Goal: Information Seeking & Learning: Learn about a topic

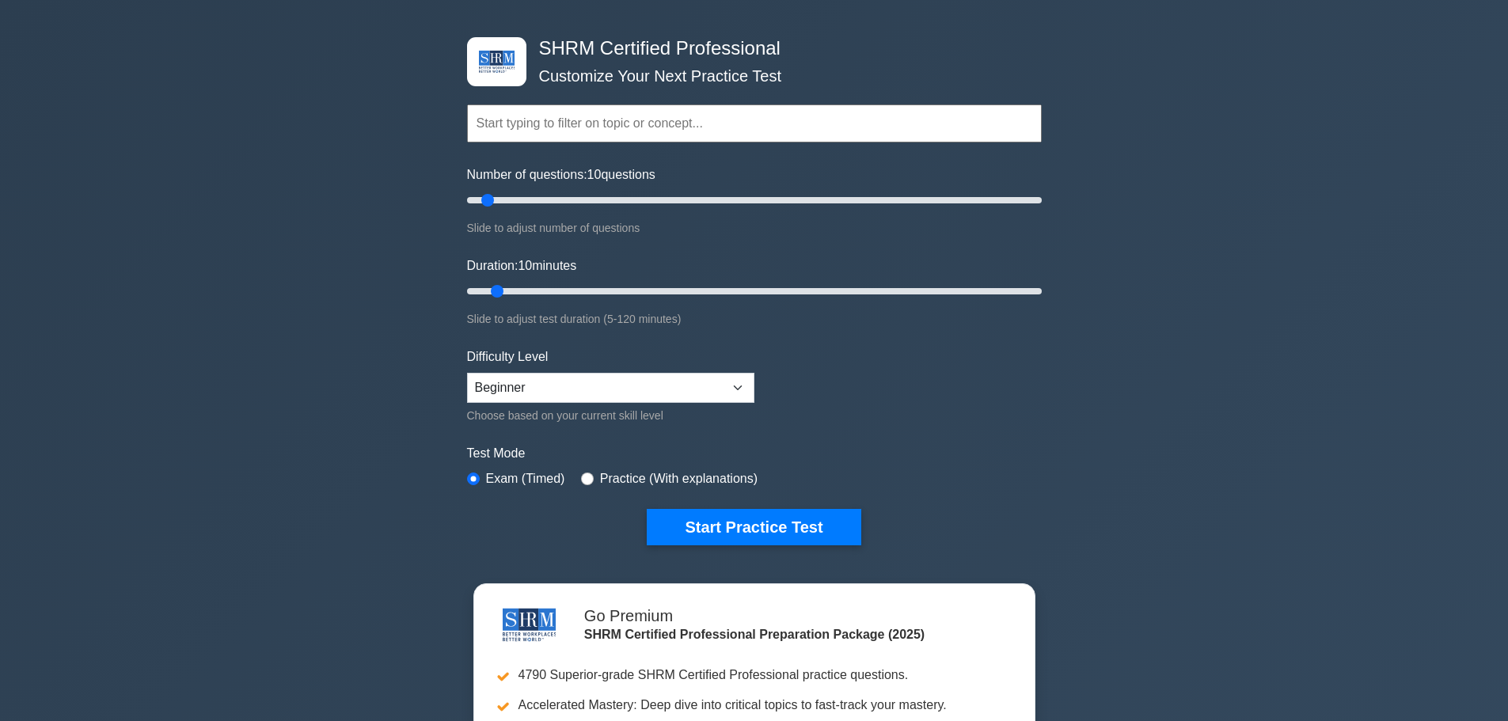
scroll to position [79, 0]
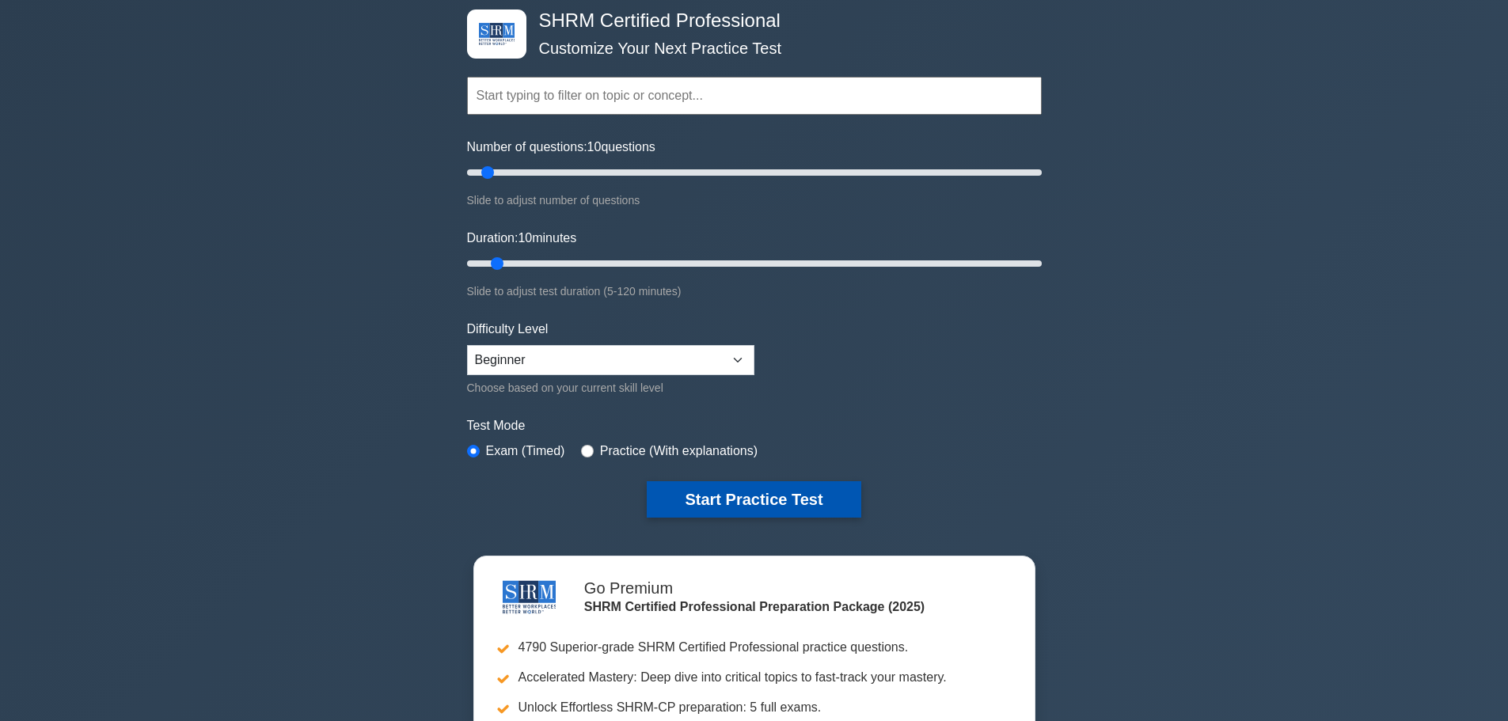
click at [785, 494] on button "Start Practice Test" at bounding box center [754, 499] width 214 height 36
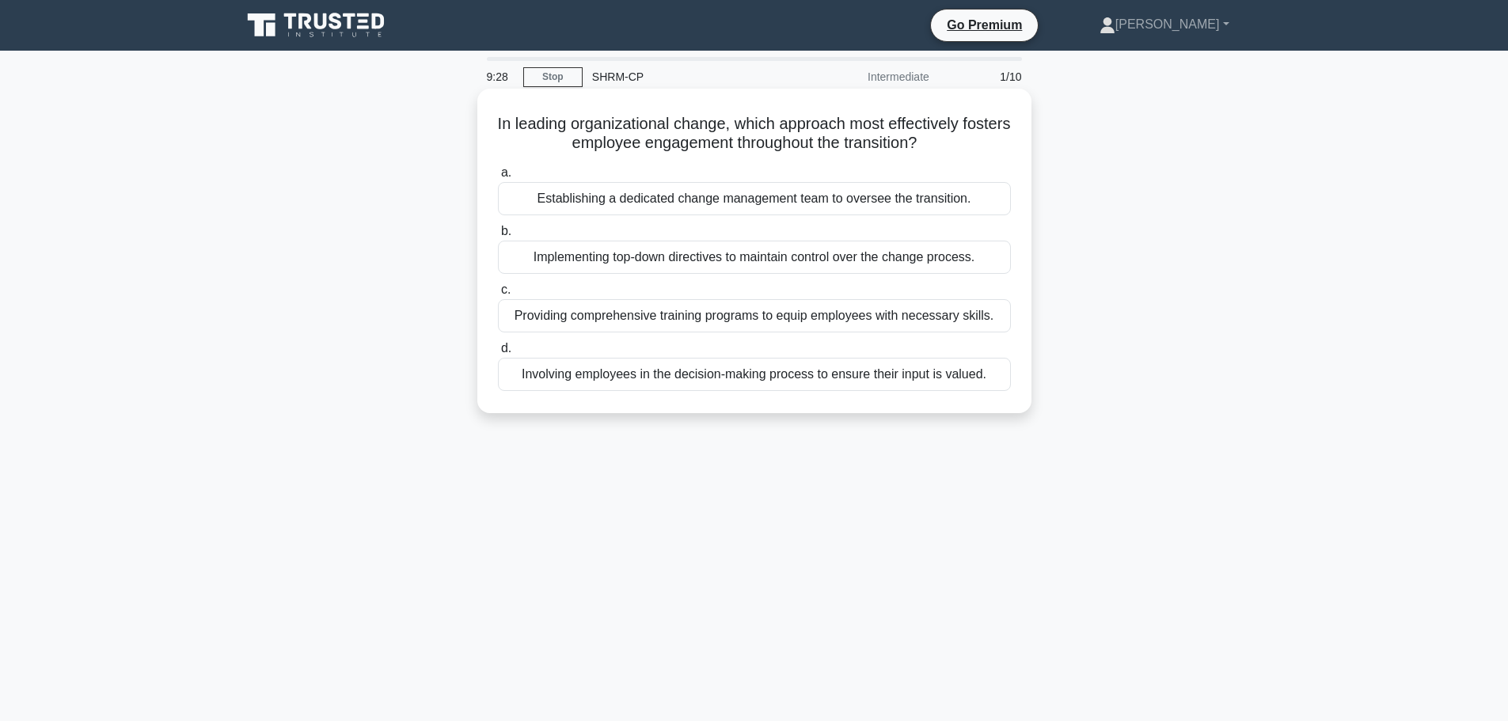
click at [946, 377] on div "Involving employees in the decision-making process to ensure their input is val…" at bounding box center [754, 374] width 513 height 33
click at [498, 354] on input "d. Involving employees in the decision-making process to ensure their input is …" at bounding box center [498, 349] width 0 height 10
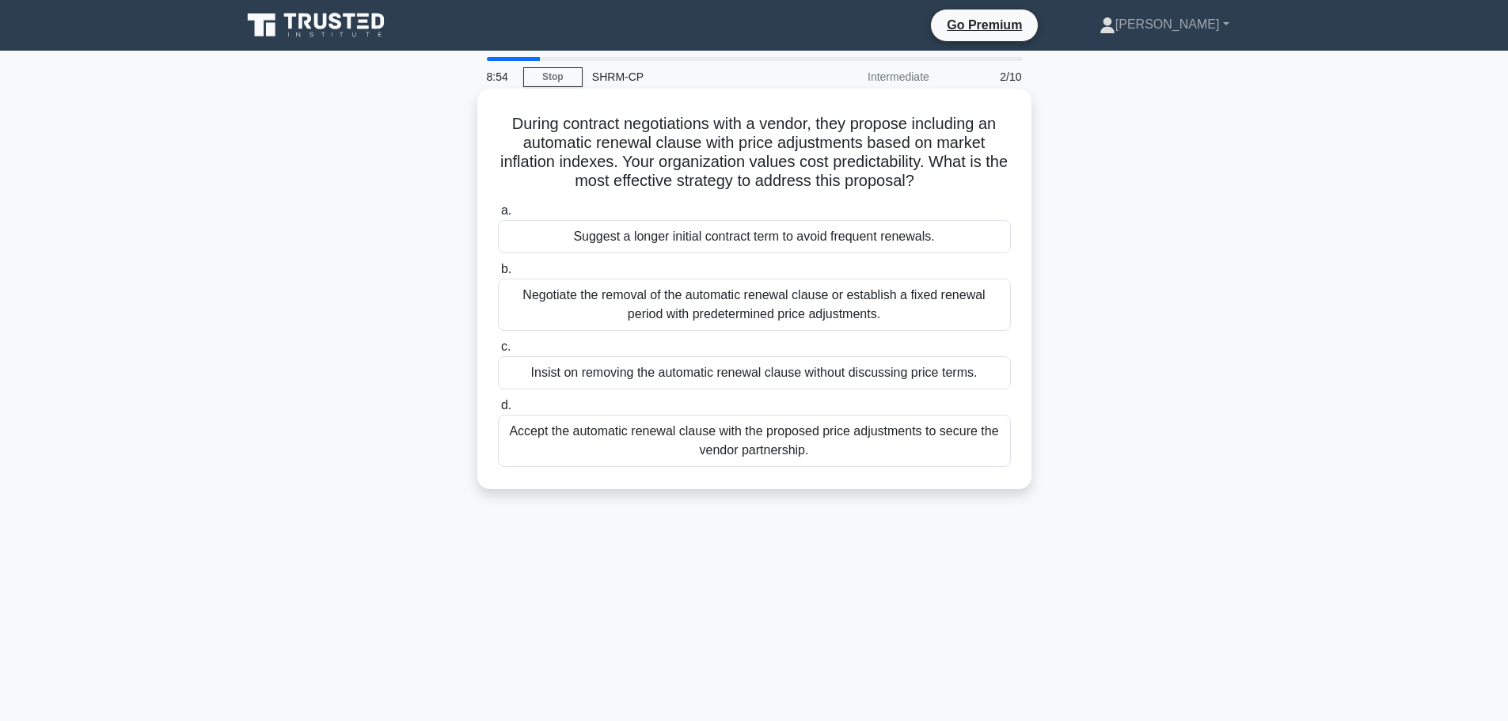
click at [908, 314] on div "Negotiate the removal of the automatic renewal clause or establish a fixed rene…" at bounding box center [754, 305] width 513 height 52
click at [498, 275] on input "b. Negotiate the removal of the automatic renewal clause or establish a fixed r…" at bounding box center [498, 269] width 0 height 10
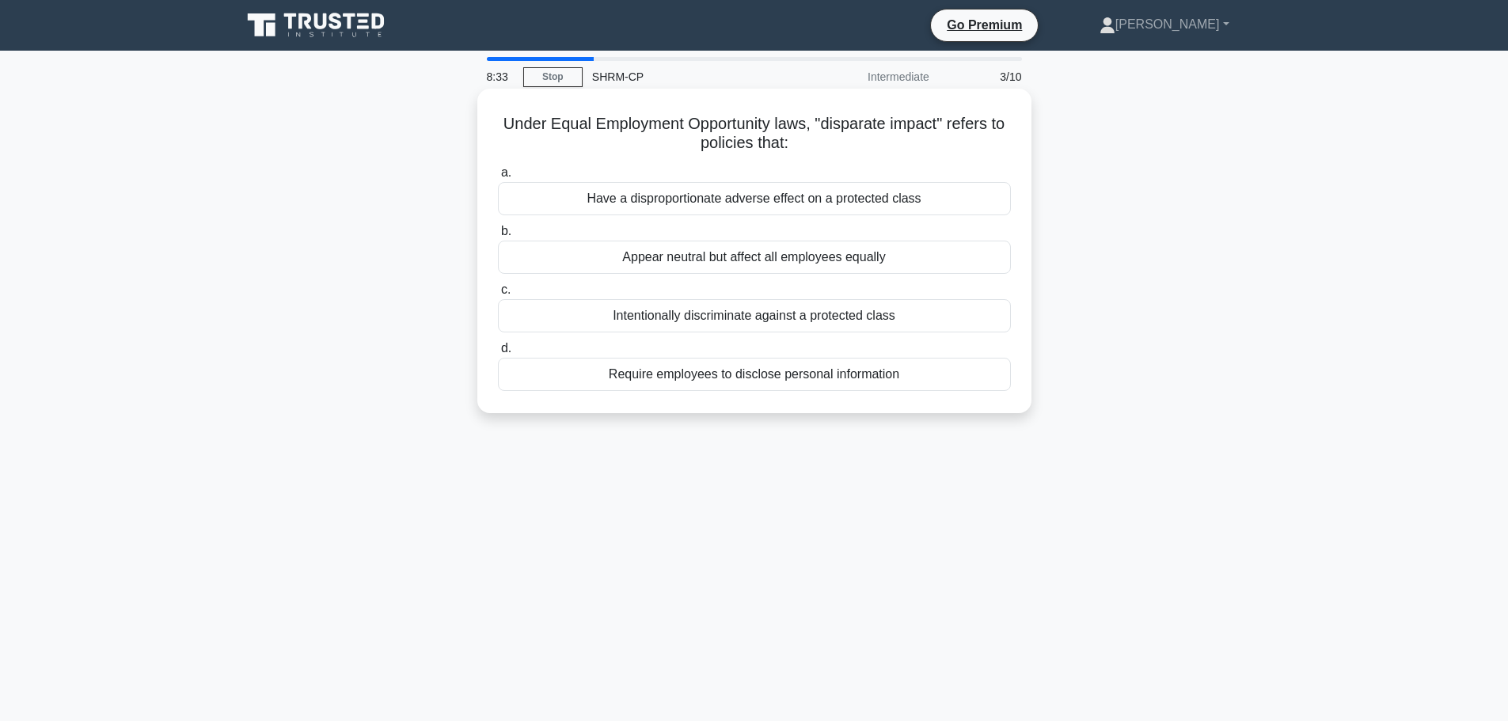
click at [907, 202] on div "Have a disproportionate adverse effect on a protected class" at bounding box center [754, 198] width 513 height 33
click at [498, 178] on input "a. Have a disproportionate adverse effect on a protected class" at bounding box center [498, 173] width 0 height 10
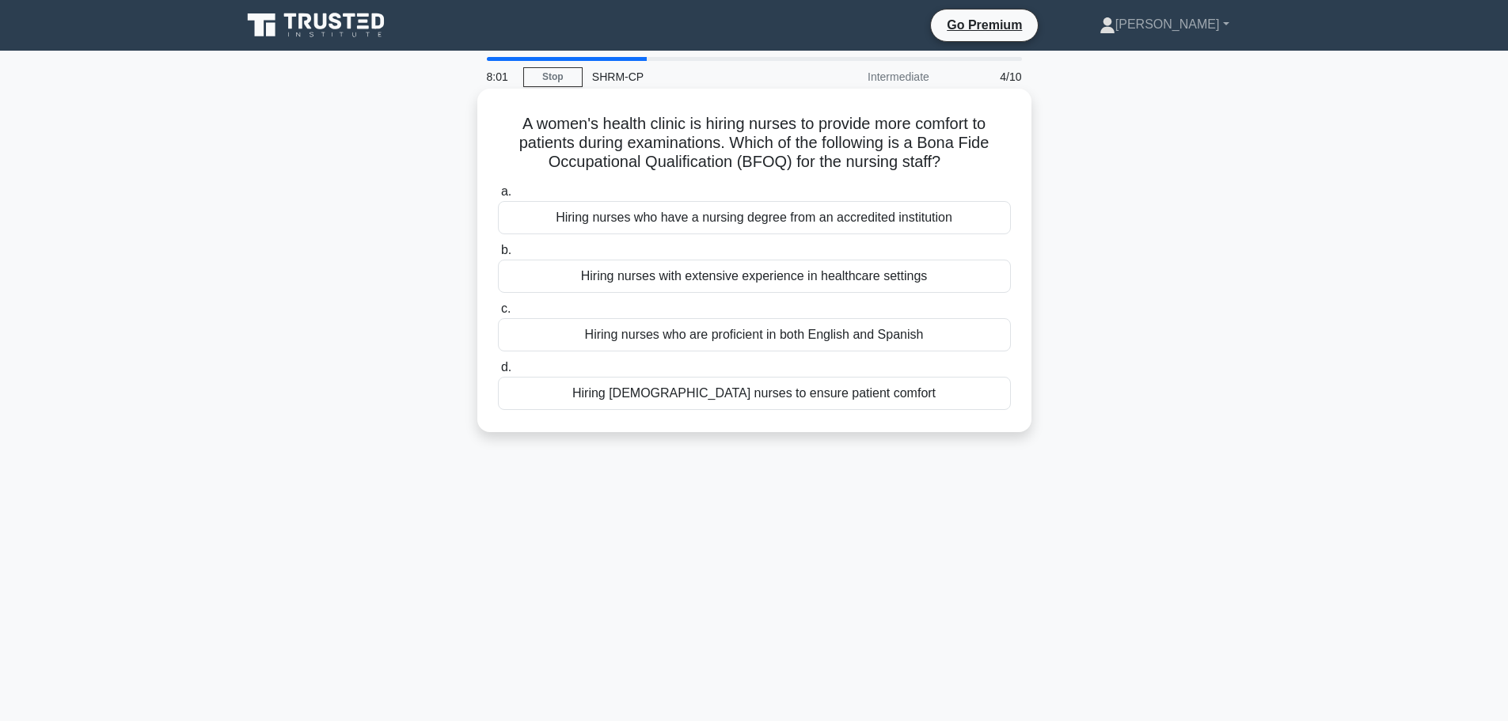
click at [930, 222] on div "Hiring nurses who have a nursing degree from an accredited institution" at bounding box center [754, 217] width 513 height 33
click at [498, 197] on input "a. Hiring nurses who have a nursing degree from an accredited institution" at bounding box center [498, 192] width 0 height 10
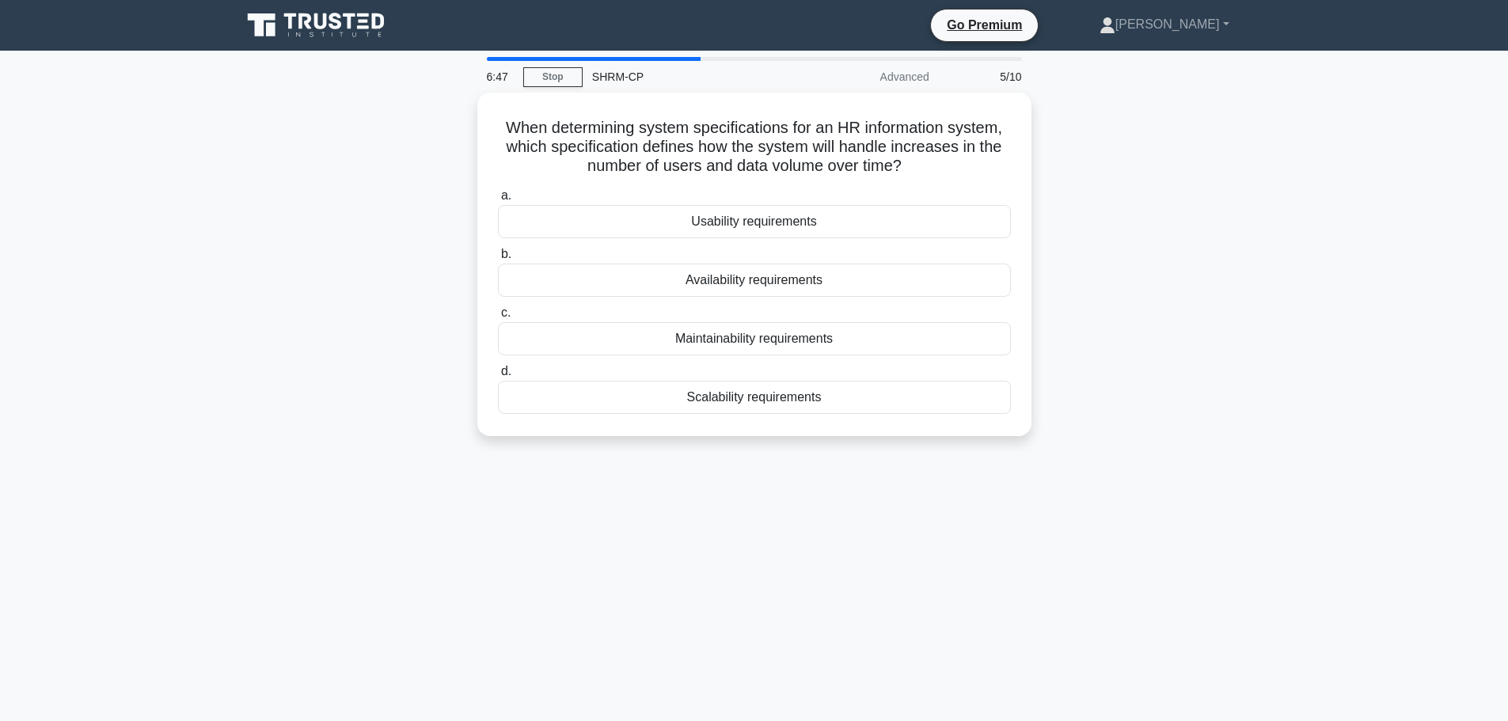
click at [1103, 474] on div "6:47 Stop SHRM-CP Advanced 5/10 When determining system specifications for an H…" at bounding box center [754, 453] width 1045 height 792
click at [767, 222] on div "Usability requirements" at bounding box center [754, 217] width 513 height 33
click at [498, 197] on input "a. Usability requirements" at bounding box center [498, 192] width 0 height 10
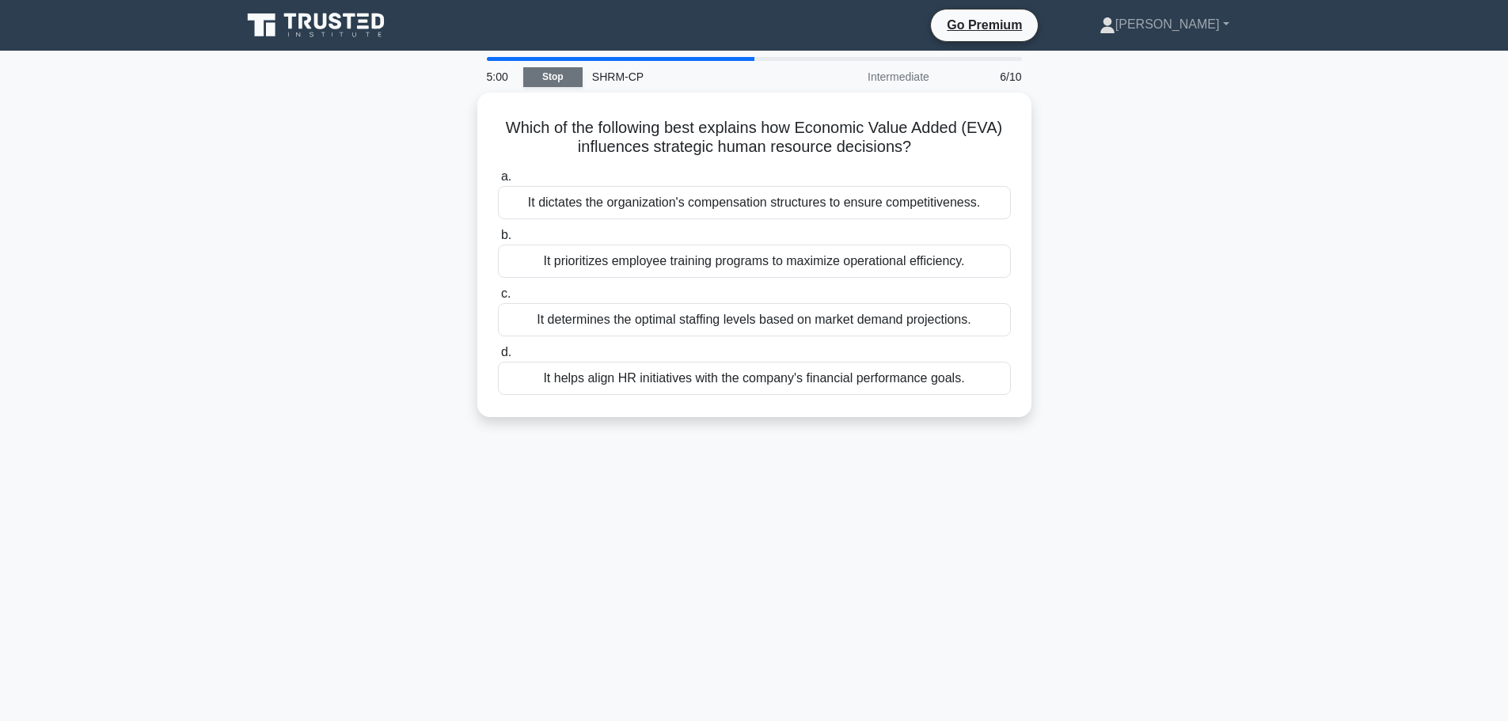
click at [561, 78] on link "Stop" at bounding box center [552, 77] width 59 height 20
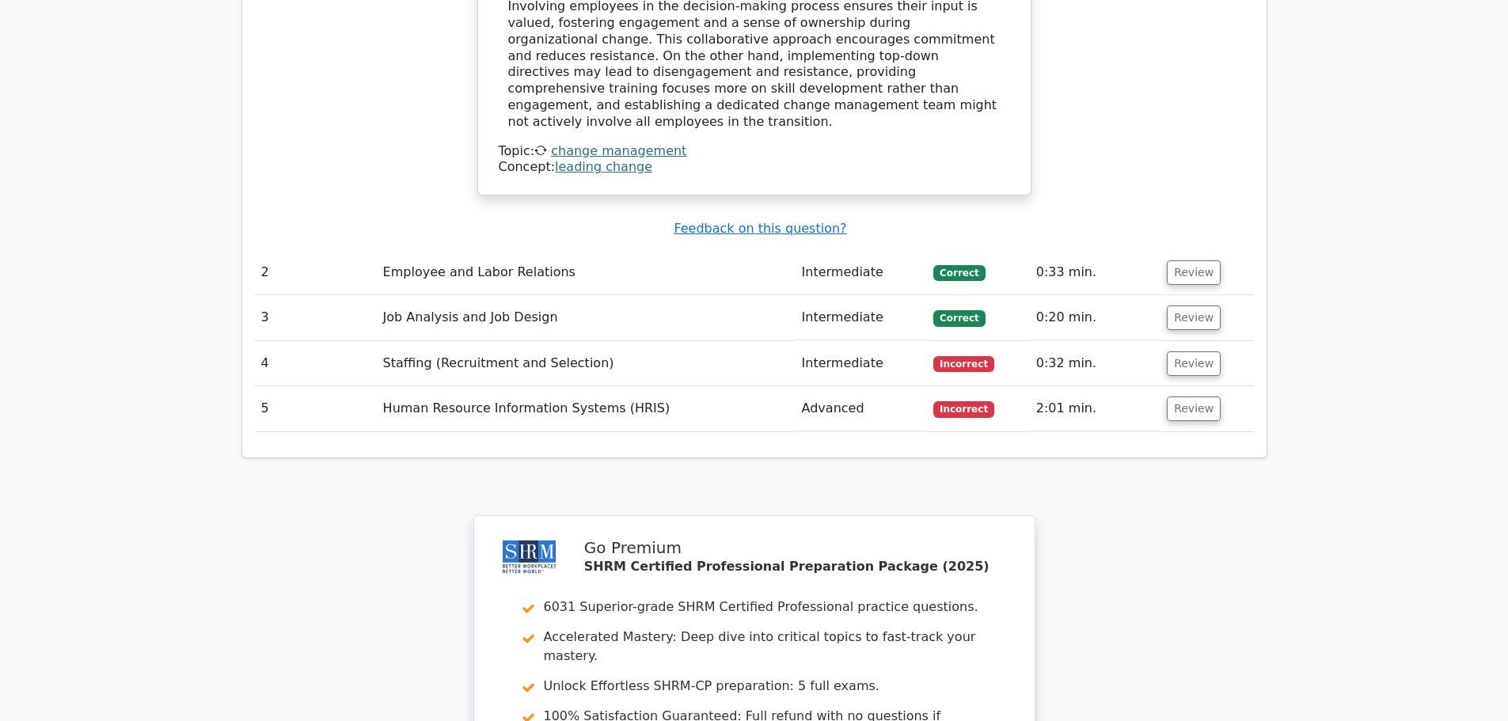
scroll to position [1742, 0]
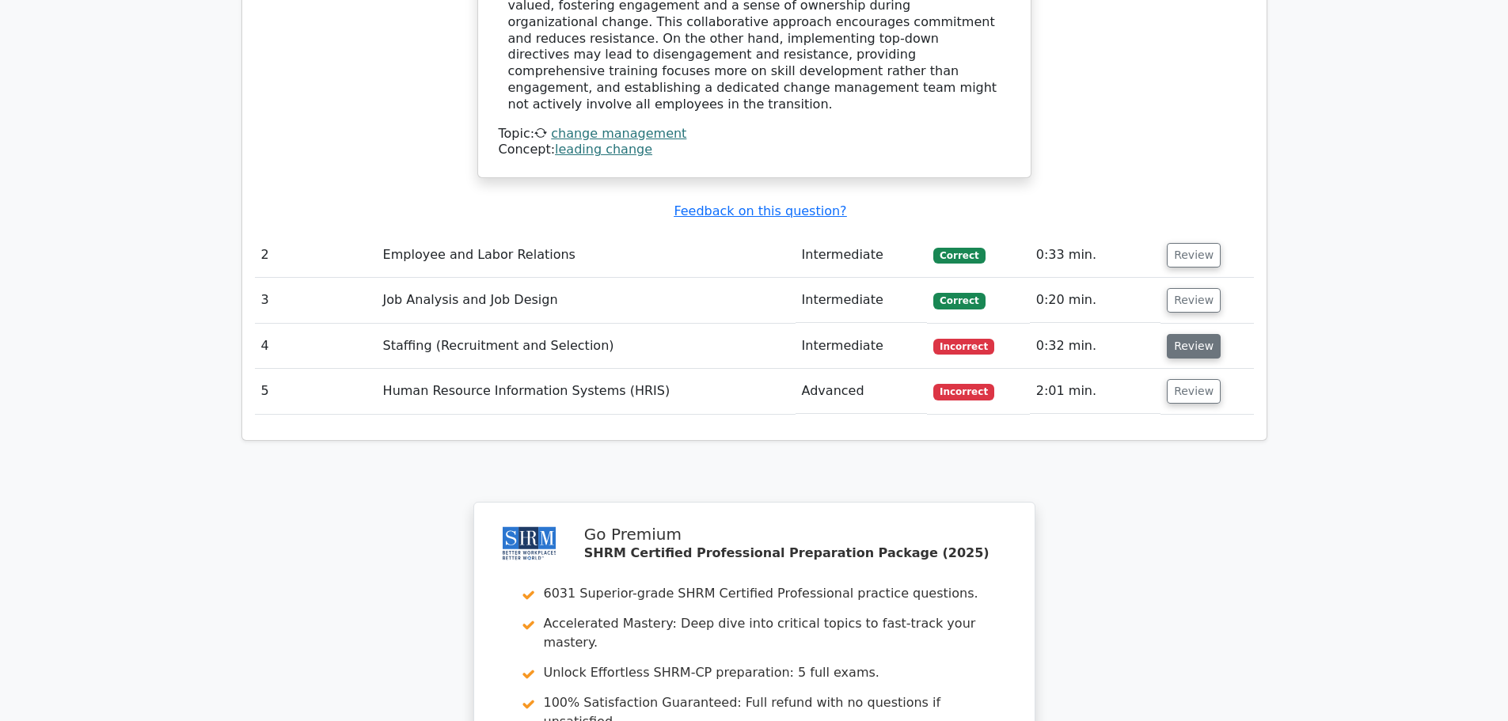
click at [1188, 334] on button "Review" at bounding box center [1194, 346] width 54 height 25
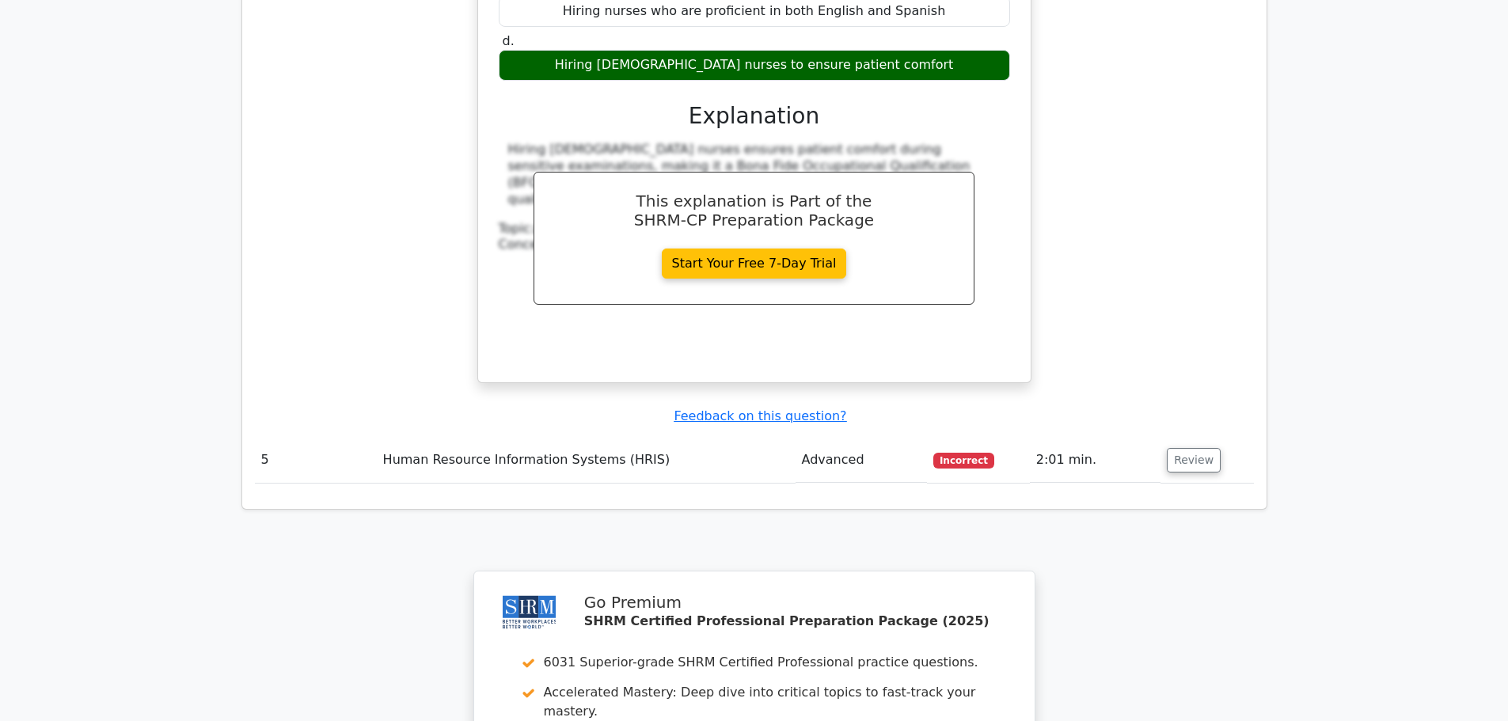
scroll to position [2375, 0]
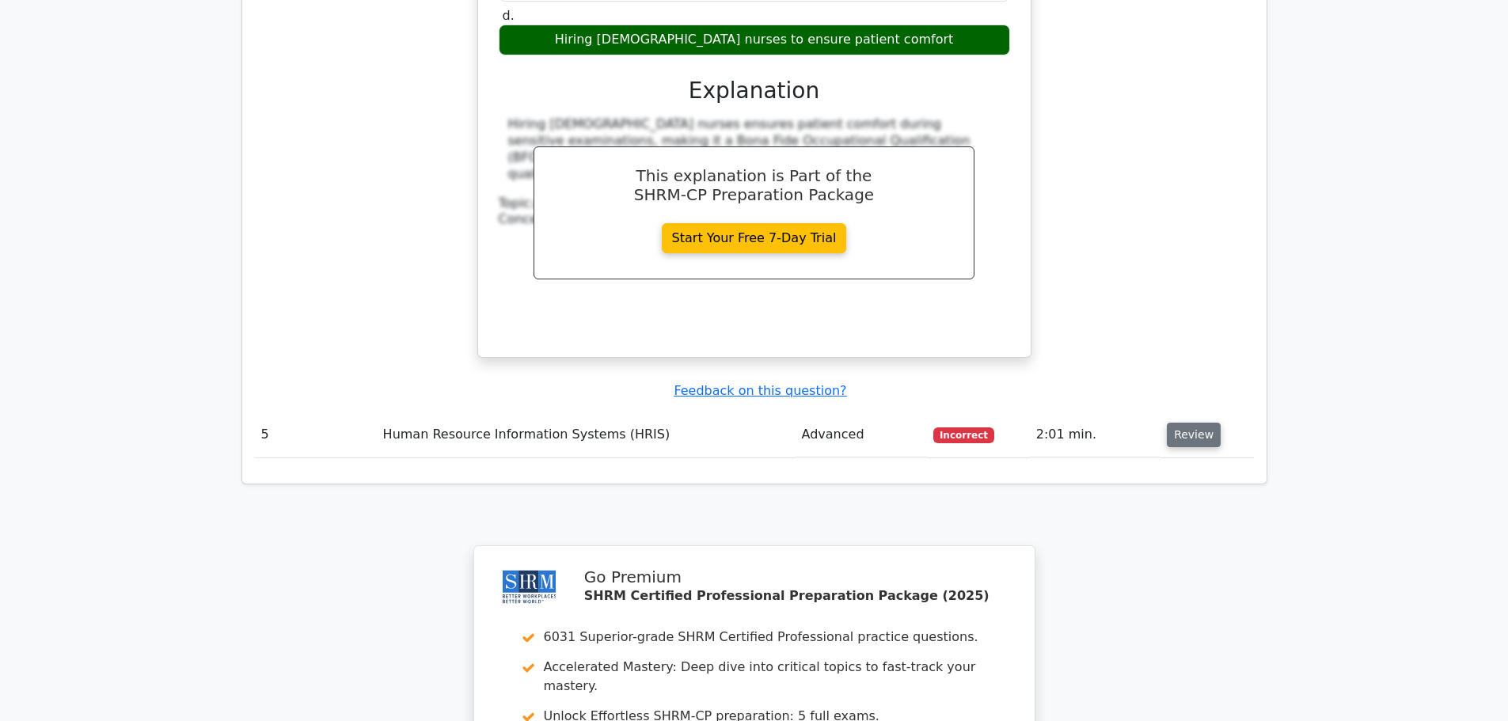
click at [1182, 423] on button "Review" at bounding box center [1194, 435] width 54 height 25
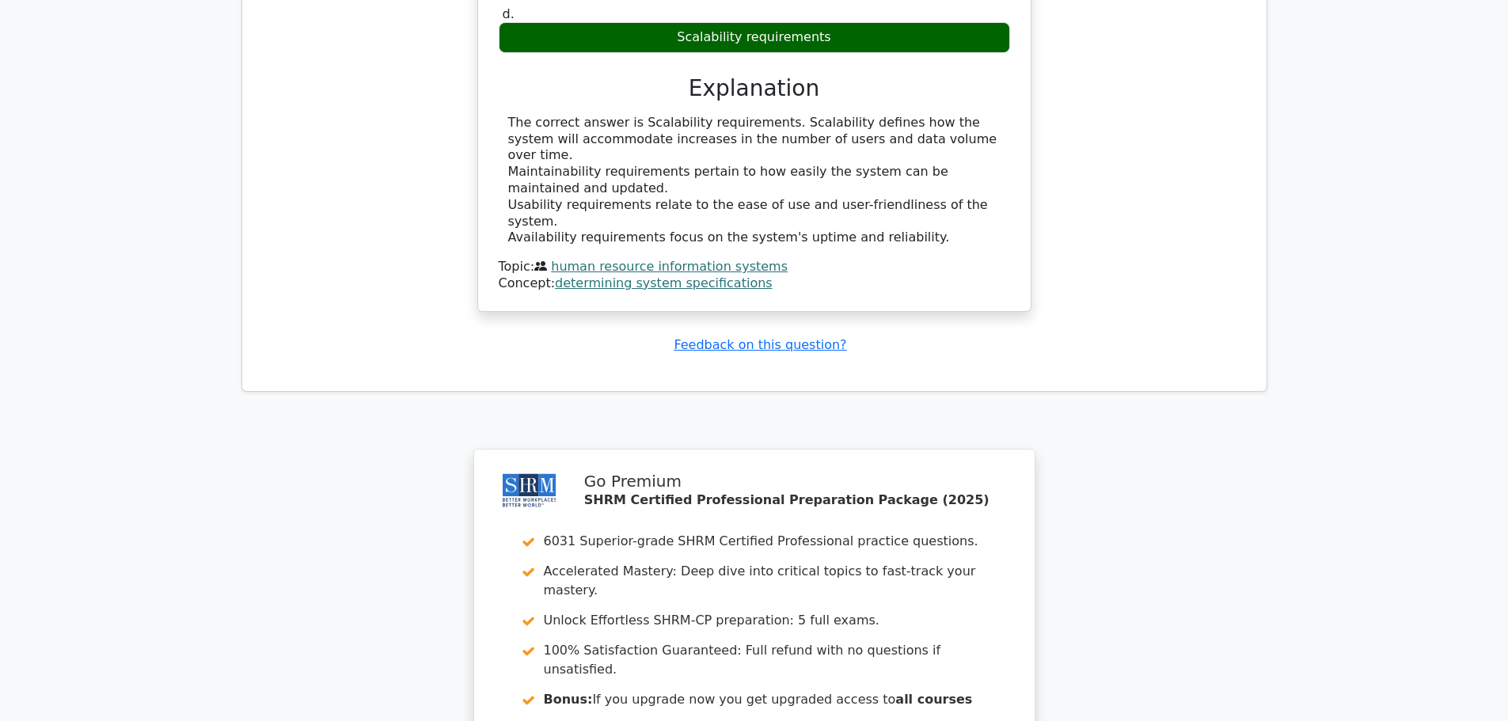
scroll to position [3288, 0]
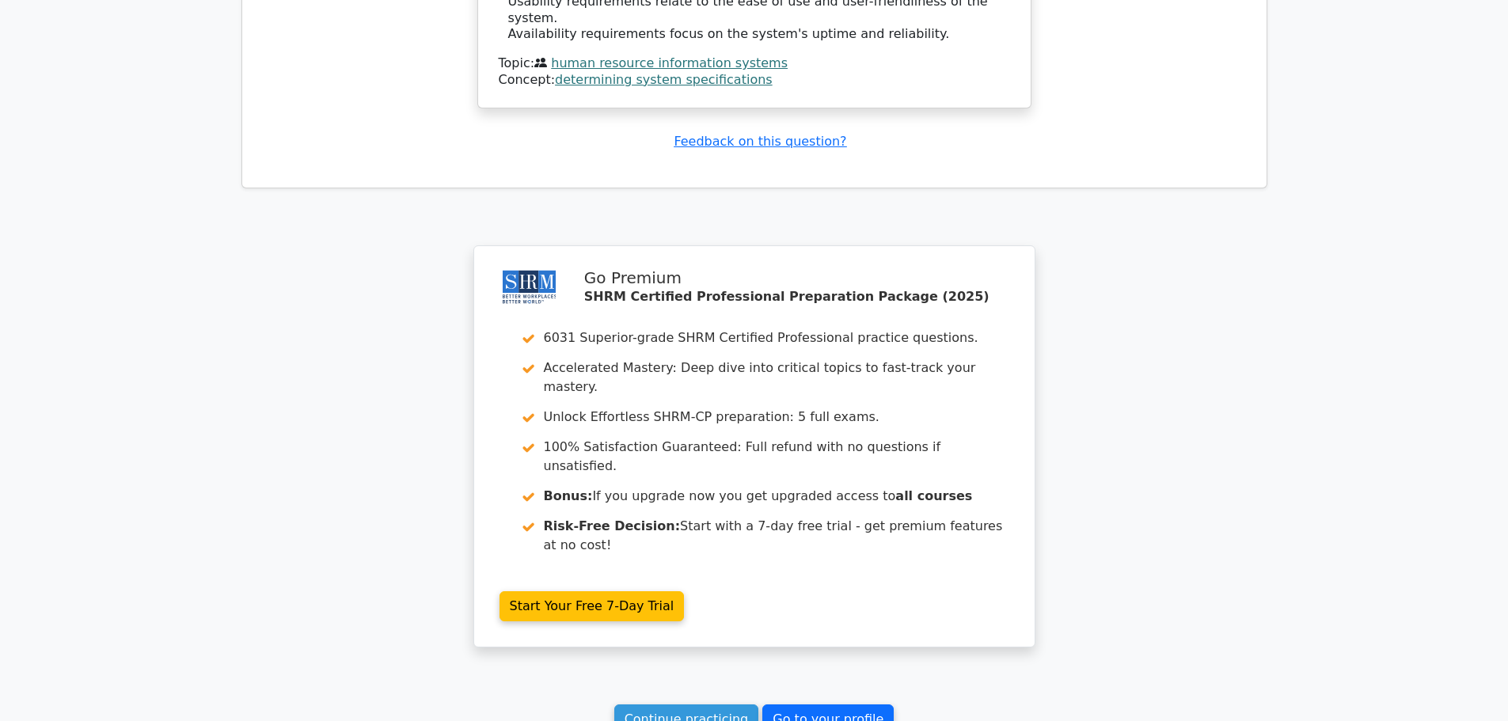
click at [785, 705] on link "Go to your profile" at bounding box center [827, 720] width 131 height 30
